Goal: Task Accomplishment & Management: Manage account settings

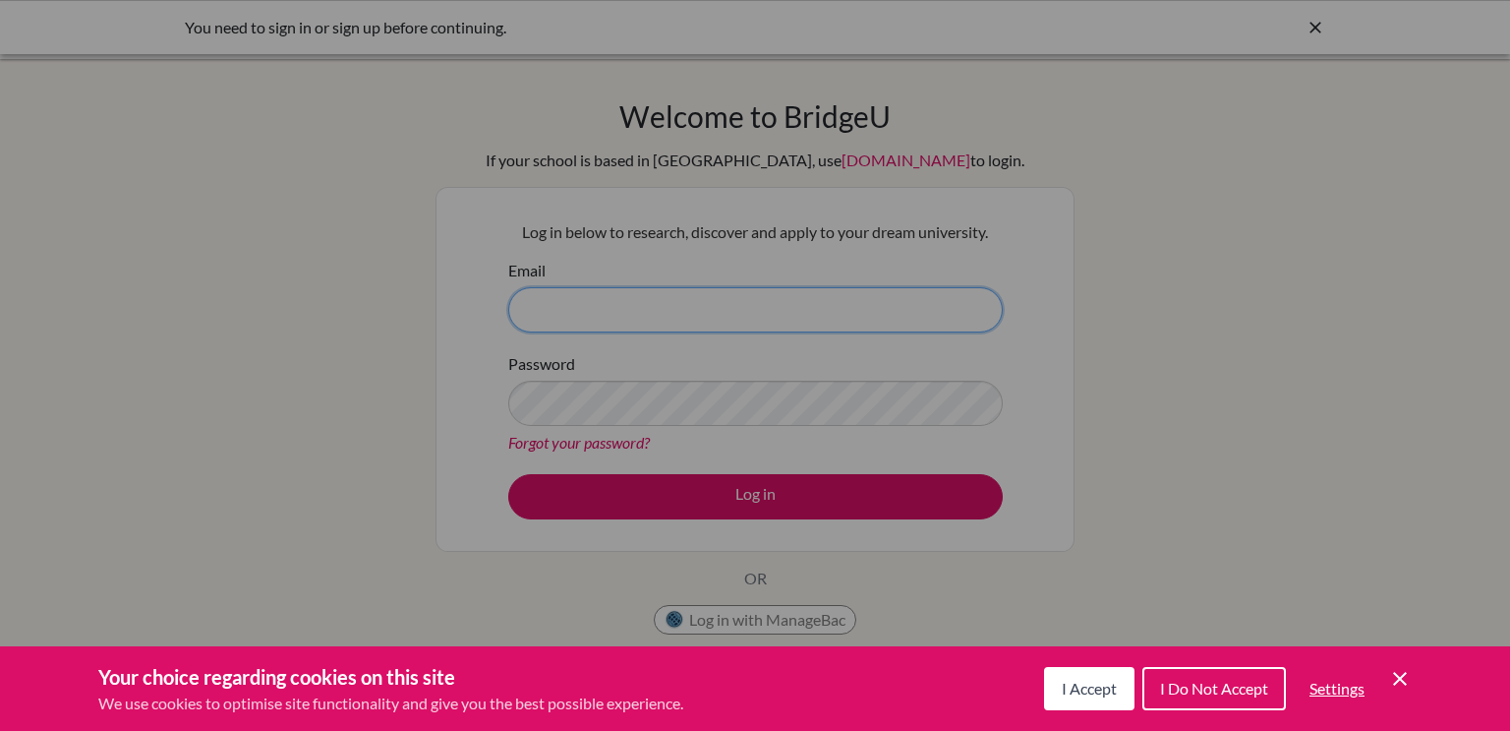
type input "[EMAIL_ADDRESS][DOMAIN_NAME]"
click at [618, 399] on div "Cookie Preferences" at bounding box center [755, 365] width 1510 height 731
click at [1078, 689] on span "I Accept" at bounding box center [1089, 687] width 55 height 19
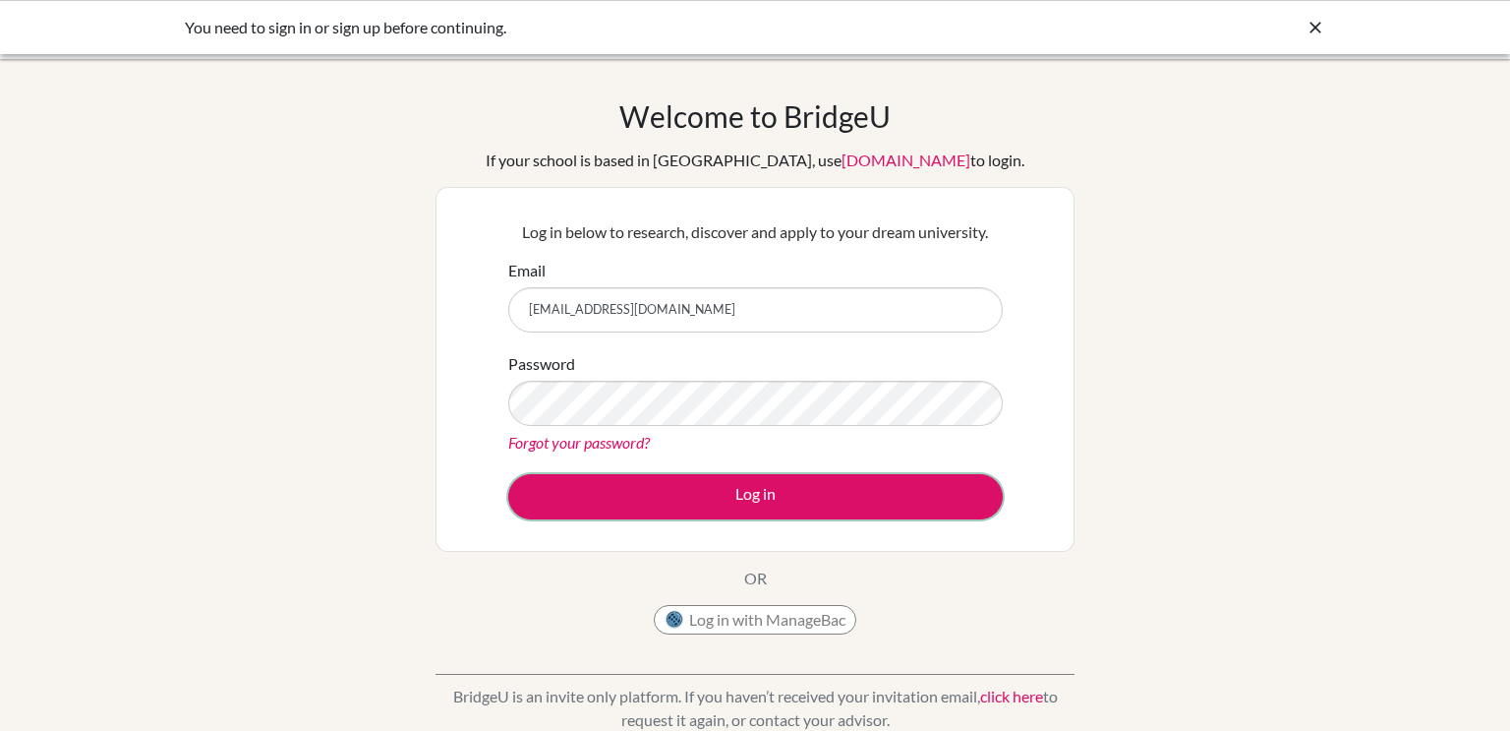
drag, startPoint x: 766, startPoint y: 501, endPoint x: 802, endPoint y: 569, distance: 77.9
click at [802, 569] on div "Welcome to [GEOGRAPHIC_DATA] If your school is based in [GEOGRAPHIC_DATA], use …" at bounding box center [755, 371] width 639 height 546
click at [802, 611] on button "Log in with ManageBac" at bounding box center [755, 619] width 203 height 29
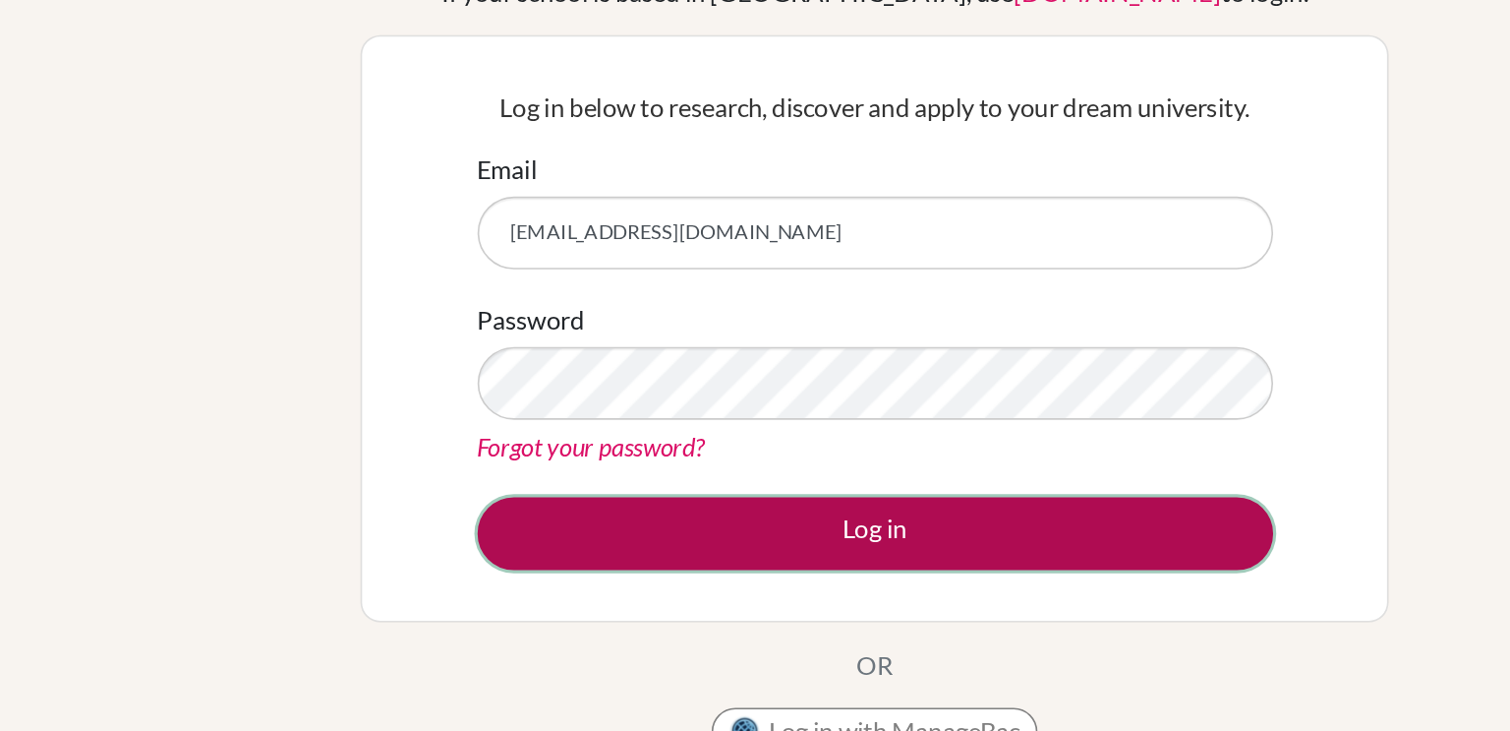
click at [604, 511] on button "Log in" at bounding box center [755, 496] width 495 height 45
